Goal: Information Seeking & Learning: Learn about a topic

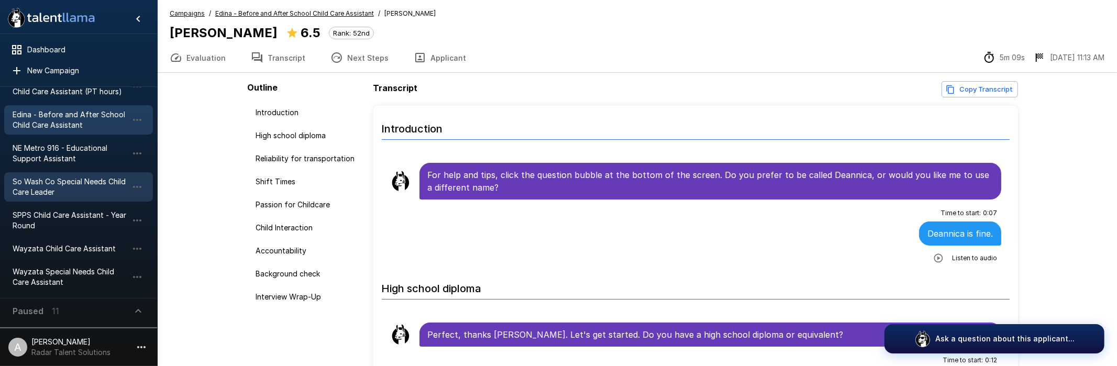
scroll to position [60, 0]
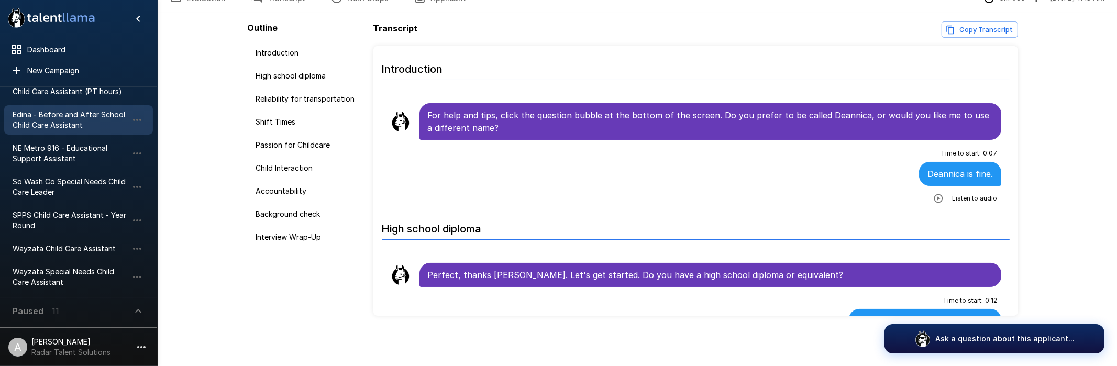
click at [138, 310] on icon "button" at bounding box center [138, 311] width 6 height 4
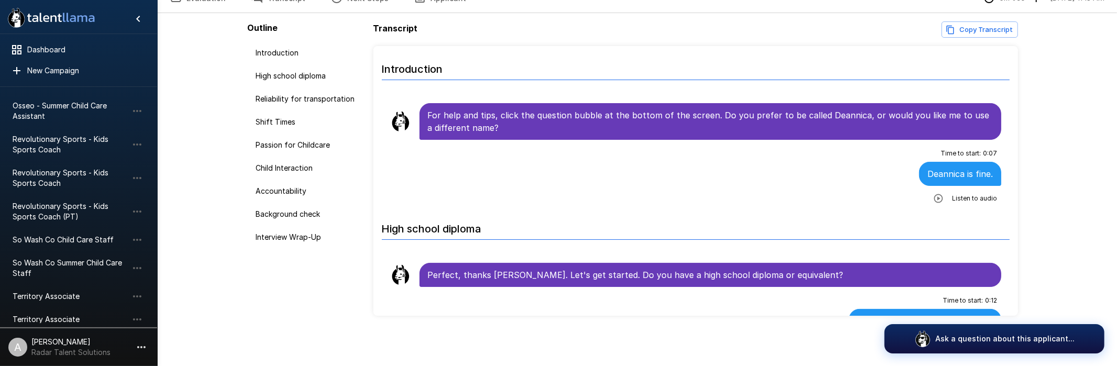
scroll to position [359, 0]
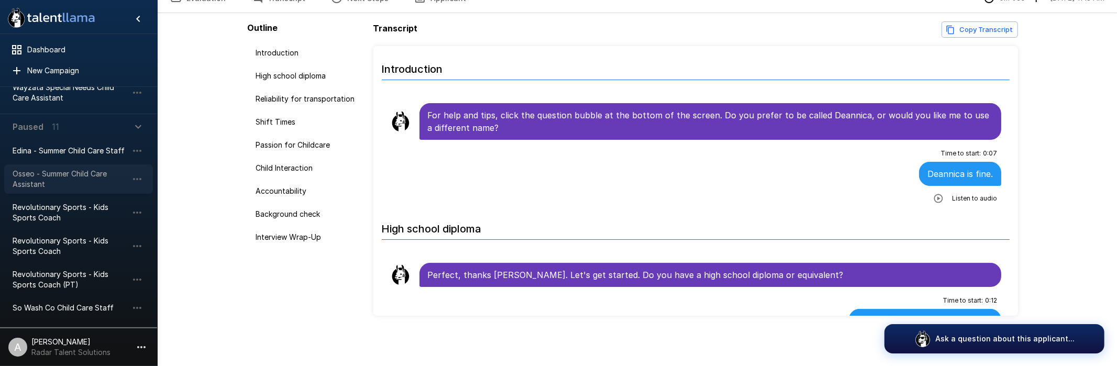
click at [90, 176] on span "Osseo - Summer Child Care Assistant" at bounding box center [70, 179] width 115 height 21
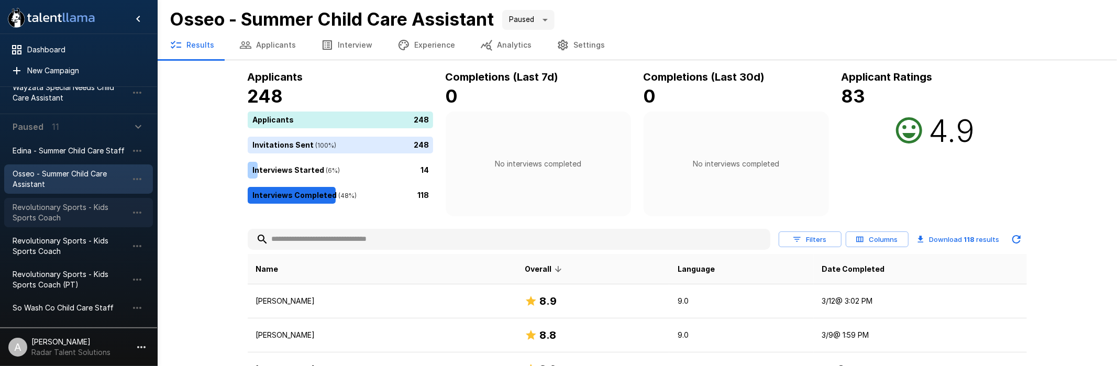
click at [77, 217] on span "Revolutionary Sports - Kids Sports Coach" at bounding box center [70, 212] width 115 height 21
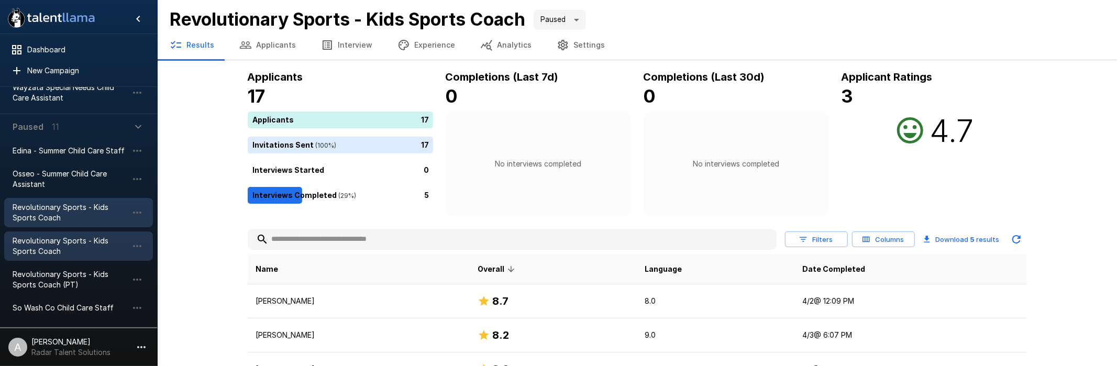
click at [79, 243] on span "Revolutionary Sports - Kids Sports Coach" at bounding box center [70, 246] width 115 height 21
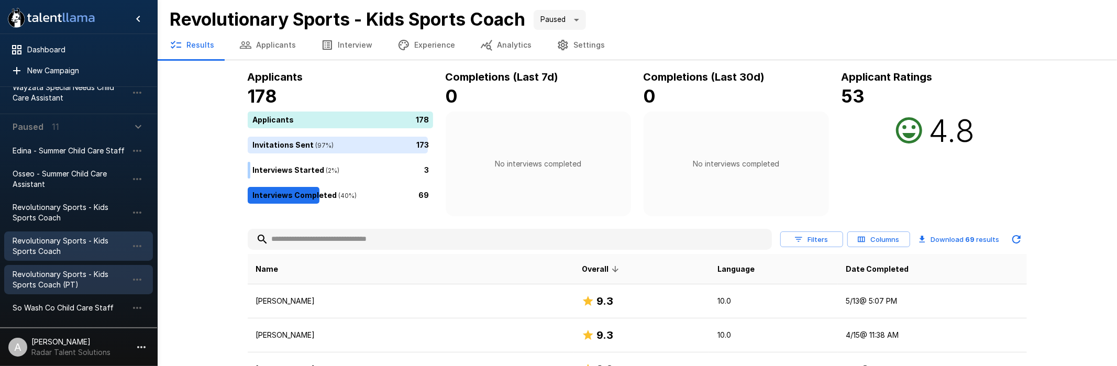
click at [72, 275] on span "Revolutionary Sports - Kids Sports Coach (PT)" at bounding box center [70, 279] width 115 height 21
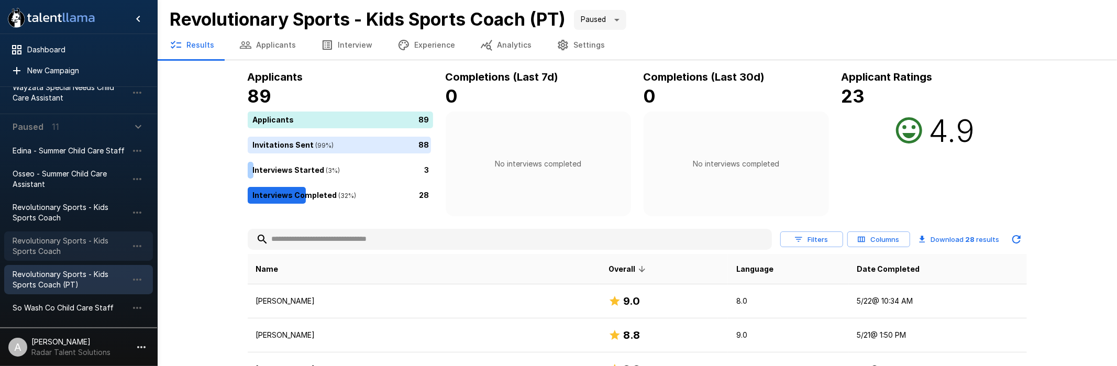
click at [60, 249] on span "Revolutionary Sports - Kids Sports Coach" at bounding box center [70, 246] width 115 height 21
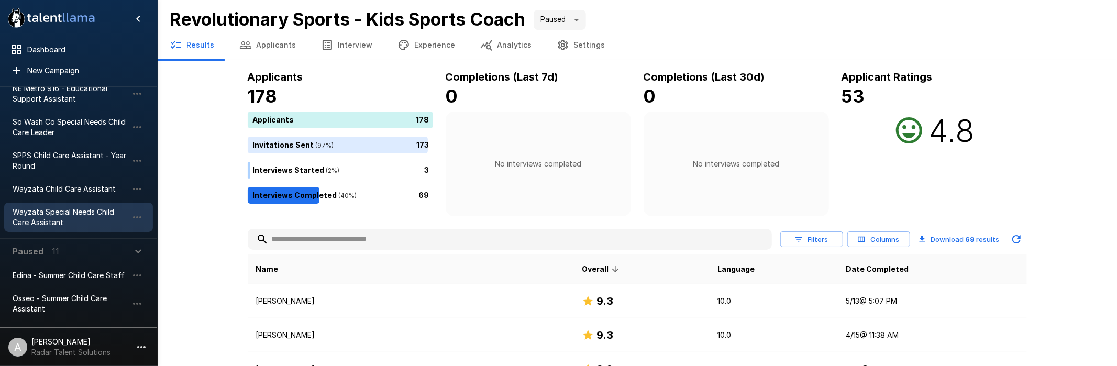
scroll to position [272, 0]
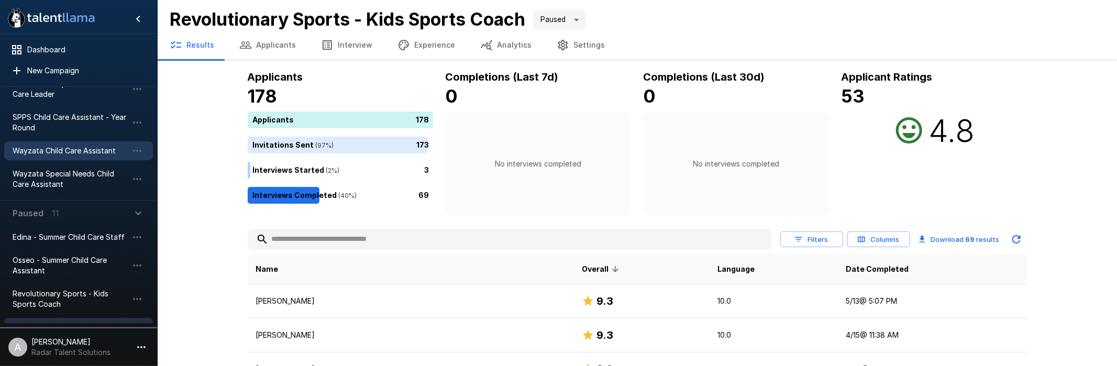
click at [78, 148] on span "Wayzata Child Care Assistant" at bounding box center [70, 151] width 115 height 10
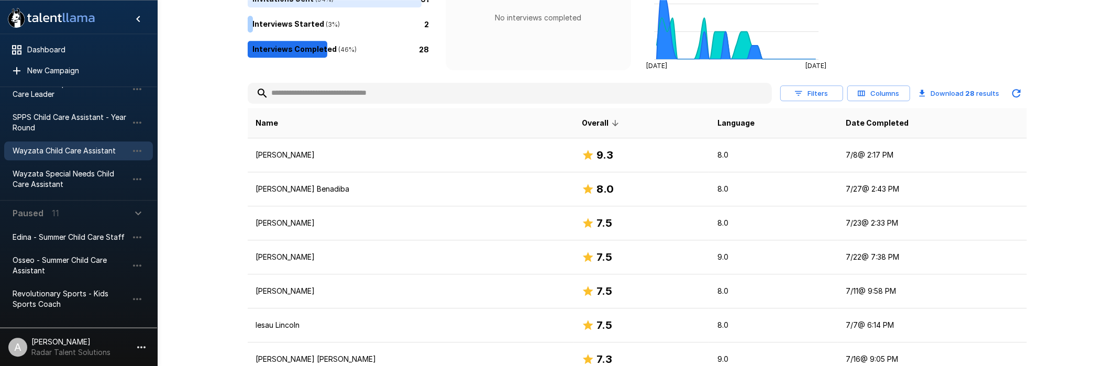
scroll to position [165, 0]
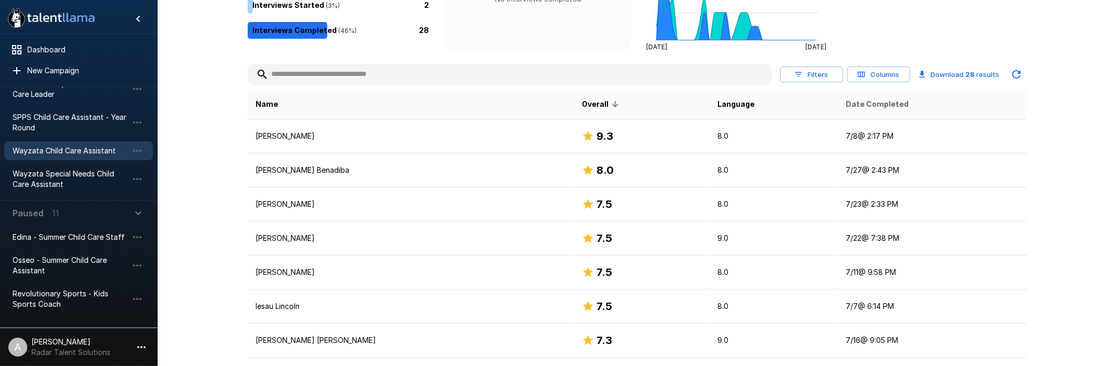
click at [866, 101] on span "Date Completed" at bounding box center [876, 104] width 63 height 13
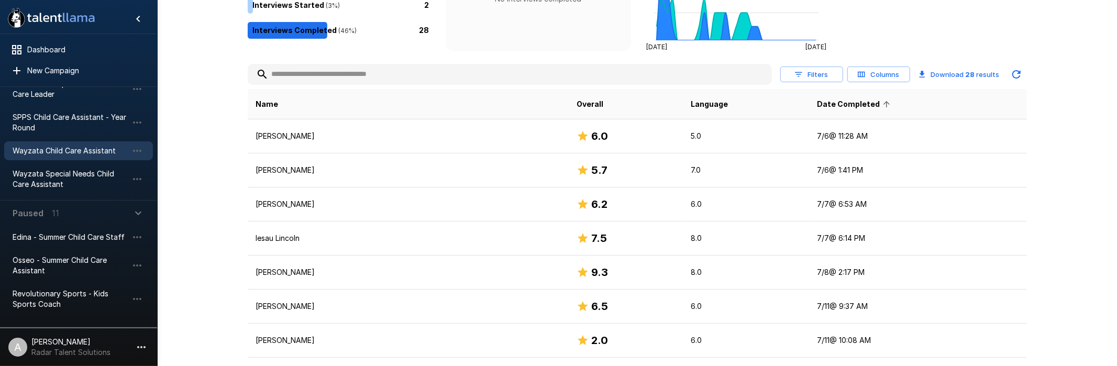
click at [818, 109] on span "Date Completed" at bounding box center [855, 104] width 76 height 13
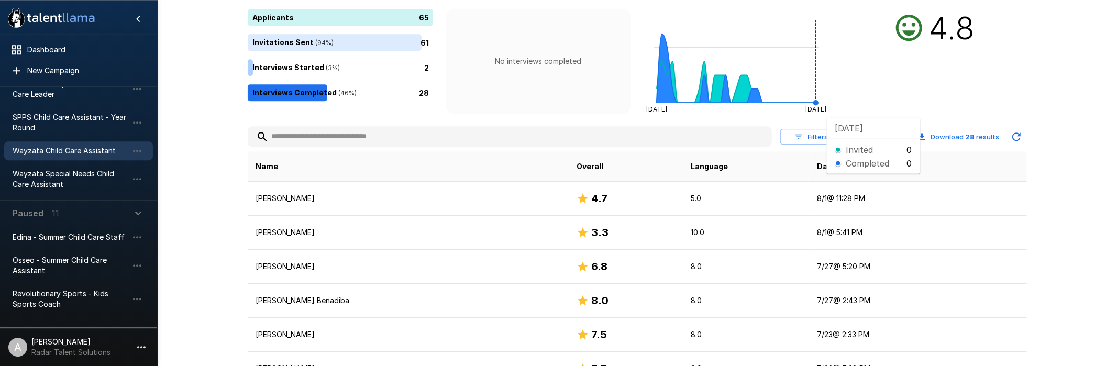
scroll to position [110, 0]
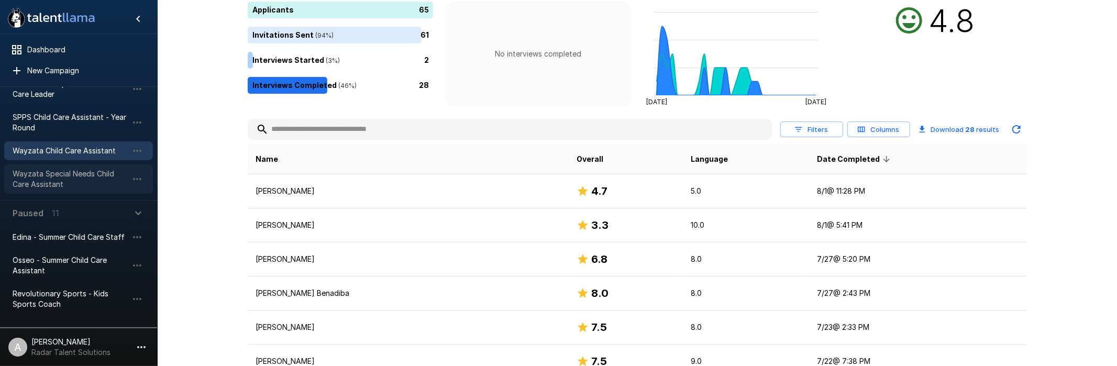
click at [80, 182] on span "Wayzata Special Needs Child Care Assistant" at bounding box center [70, 179] width 115 height 21
